Goal: Information Seeking & Learning: Learn about a topic

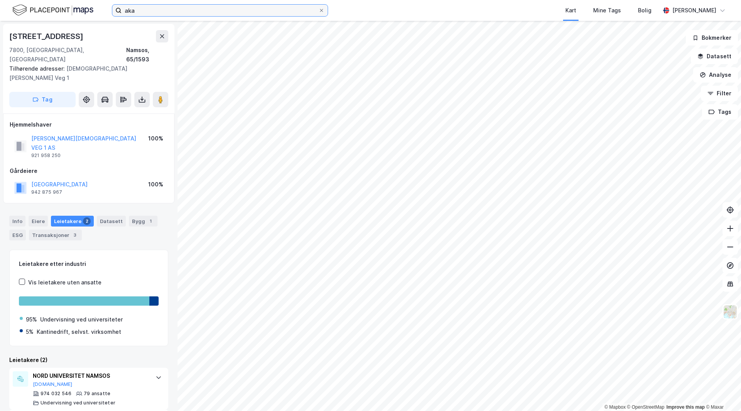
click at [143, 15] on input "aka" at bounding box center [220, 11] width 197 height 12
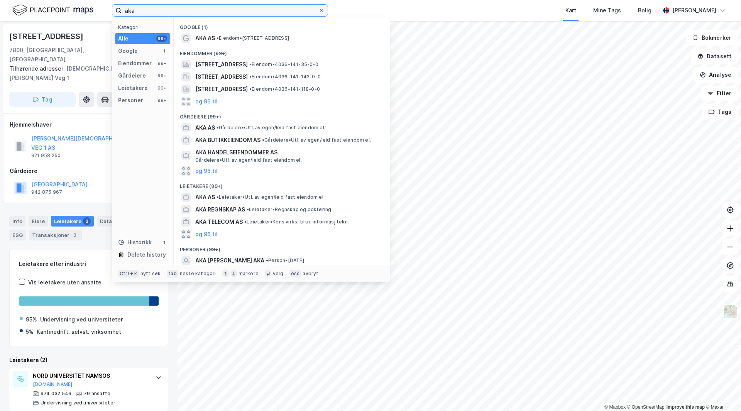
click at [143, 15] on input "aka" at bounding box center [220, 11] width 197 height 12
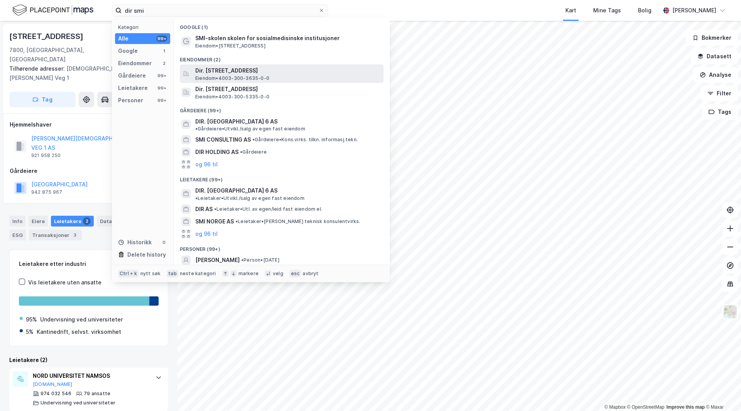
click at [254, 69] on span "Dir. [STREET_ADDRESS]" at bounding box center [287, 70] width 185 height 9
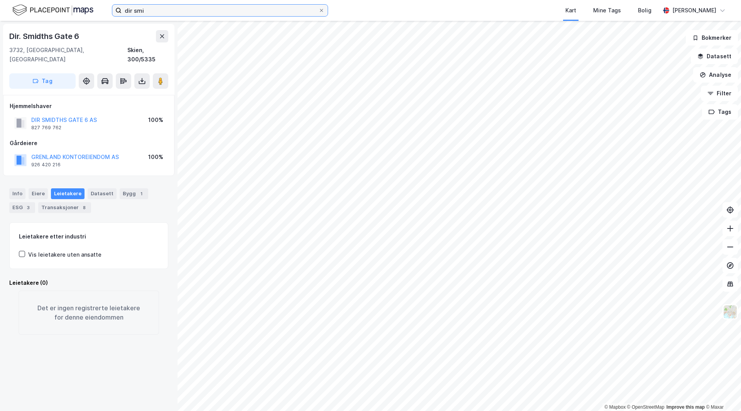
click at [149, 9] on input "dir smi" at bounding box center [220, 11] width 197 height 12
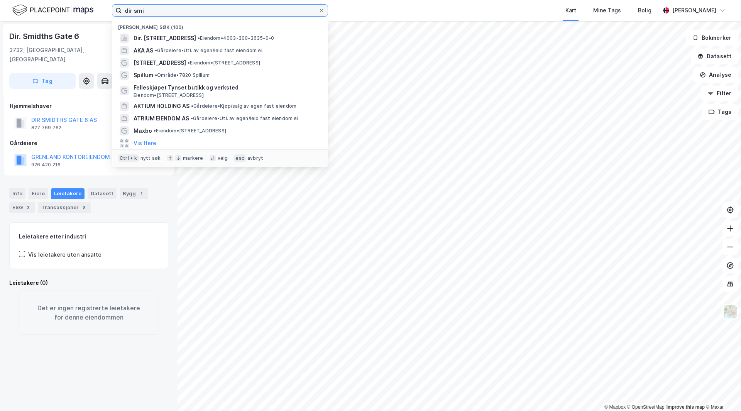
click at [149, 9] on input "dir smi" at bounding box center [220, 11] width 197 height 12
click at [149, 8] on input "dir smi" at bounding box center [220, 11] width 197 height 12
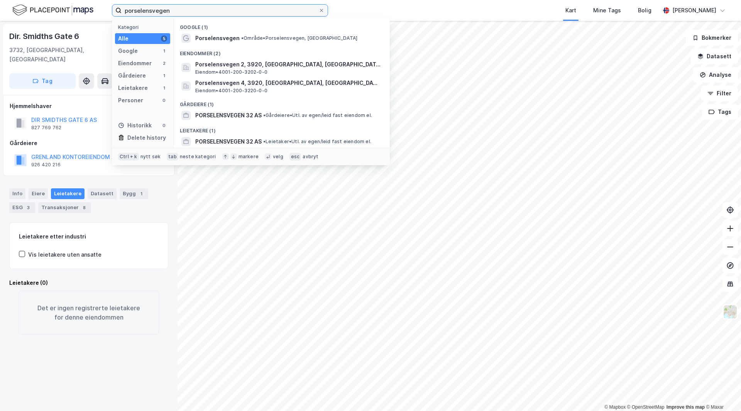
type input "porselensvegen"
click at [248, 34] on div "Porselensvegen • Område • Porselensvegen, [GEOGRAPHIC_DATA]" at bounding box center [288, 38] width 187 height 9
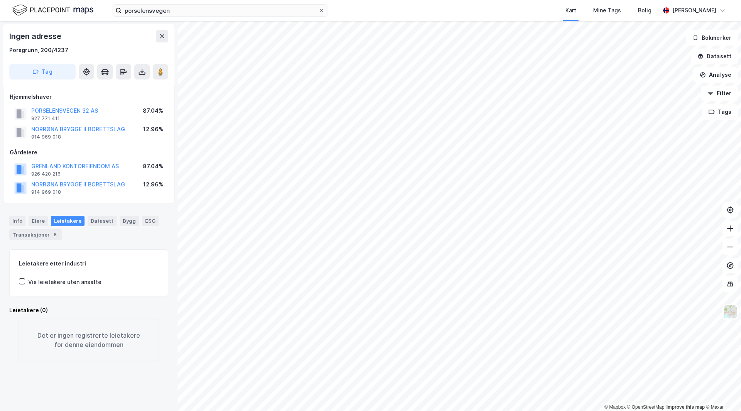
click at [80, 153] on div "Gårdeiere" at bounding box center [89, 152] width 158 height 9
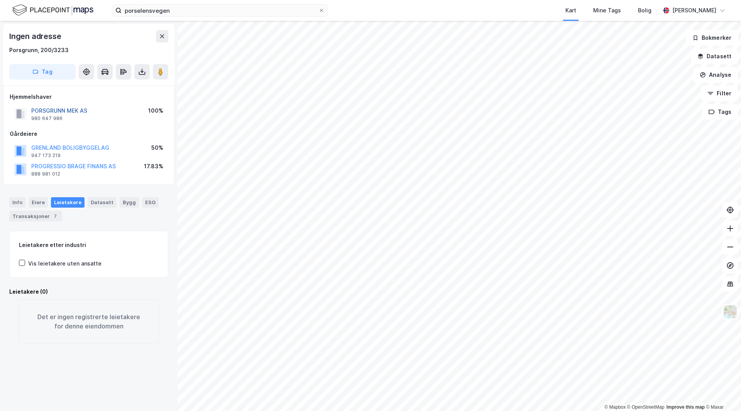
click at [0, 0] on button "PORSGRUNN MEK AS" at bounding box center [0, 0] width 0 height 0
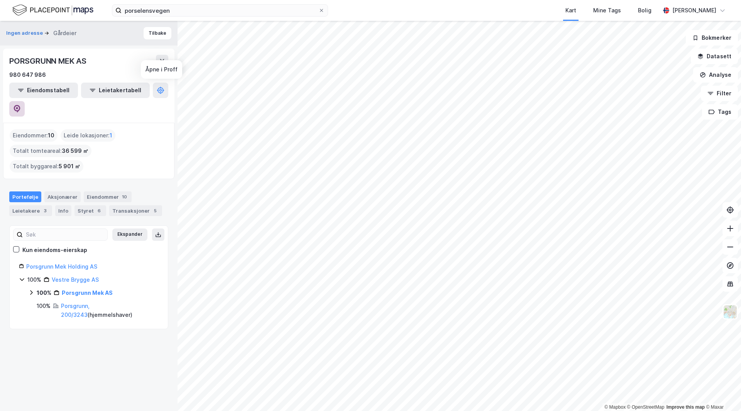
click at [25, 101] on button at bounding box center [16, 108] width 15 height 15
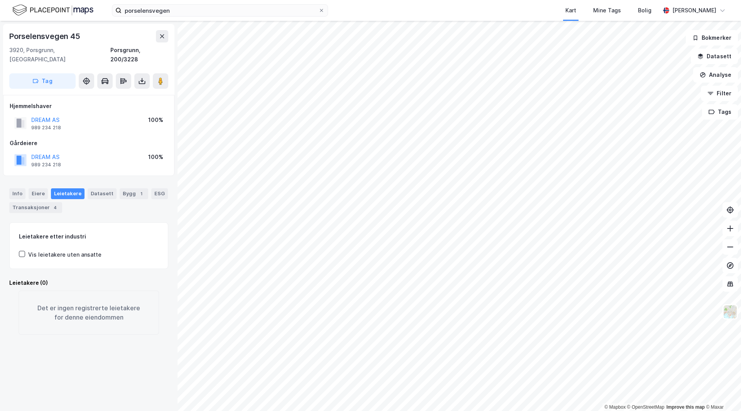
drag, startPoint x: 89, startPoint y: 147, endPoint x: 117, endPoint y: 145, distance: 27.9
click at [90, 151] on div "DREAM AS 989 234 218 100%" at bounding box center [89, 160] width 158 height 19
